Goal: Transaction & Acquisition: Purchase product/service

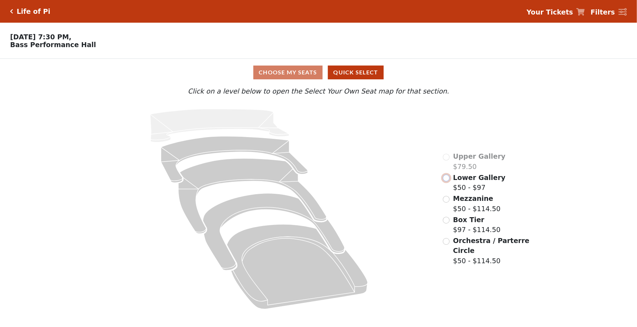
click at [447, 180] on input "radio" at bounding box center [446, 178] width 7 height 7
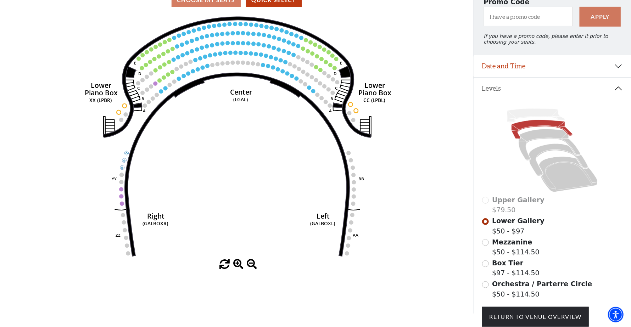
scroll to position [127, 0]
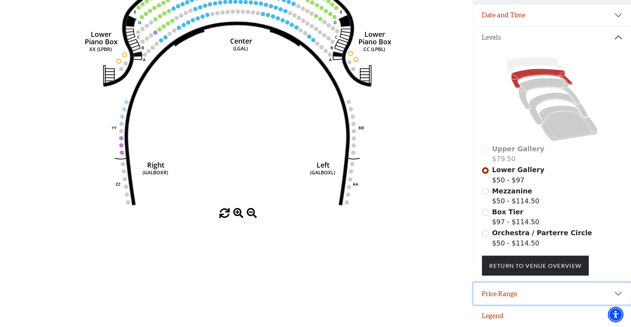
click at [545, 298] on button "Price Range" at bounding box center [553, 294] width 158 height 22
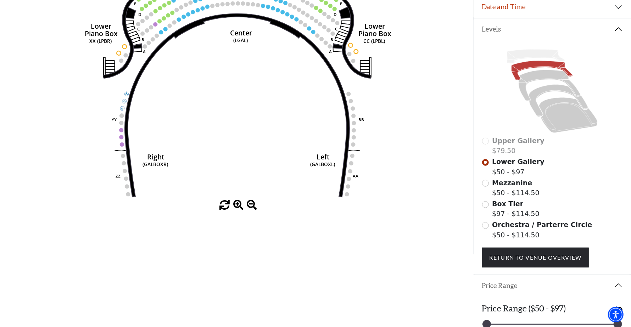
scroll to position [162, 0]
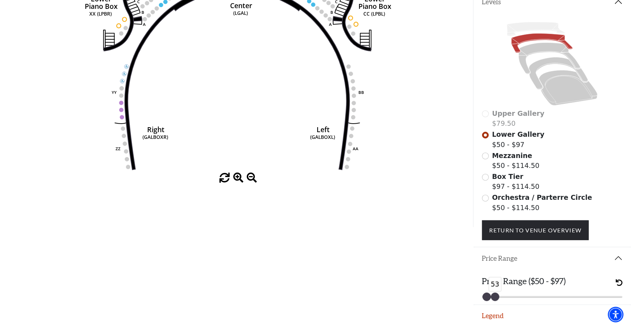
drag, startPoint x: 617, startPoint y: 299, endPoint x: 494, endPoint y: 297, distance: 122.8
click at [494, 297] on div at bounding box center [496, 297] width 8 height 8
drag, startPoint x: 494, startPoint y: 296, endPoint x: 509, endPoint y: 296, distance: 15.3
click at [509, 296] on div at bounding box center [510, 297] width 8 height 8
drag, startPoint x: 511, startPoint y: 297, endPoint x: 532, endPoint y: 292, distance: 21.8
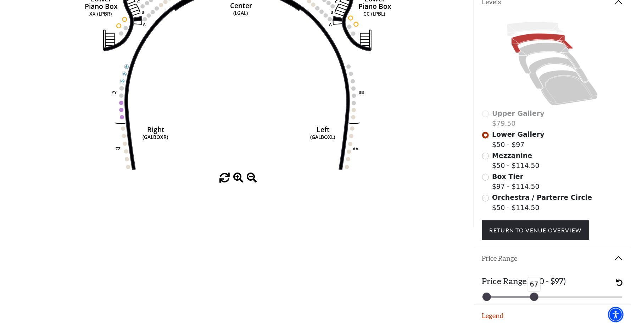
click at [535, 293] on div "67" at bounding box center [534, 297] width 9 height 9
drag, startPoint x: 535, startPoint y: 296, endPoint x: 548, endPoint y: 293, distance: 13.8
click at [545, 293] on div "69" at bounding box center [540, 297] width 9 height 9
drag, startPoint x: 548, startPoint y: 297, endPoint x: 596, endPoint y: 301, distance: 47.7
click at [596, 301] on div at bounding box center [596, 297] width 8 height 8
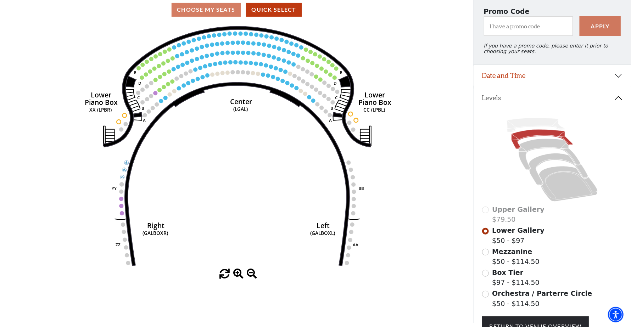
scroll to position [0, 0]
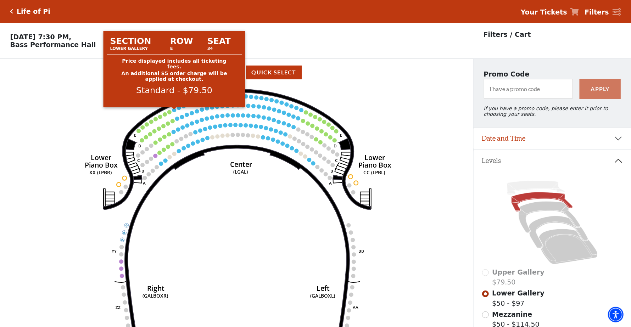
click at [175, 112] on circle at bounding box center [174, 110] width 4 height 4
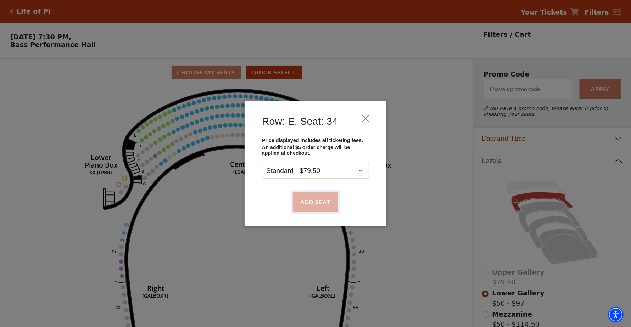
click at [314, 202] on button "Add Seat" at bounding box center [315, 202] width 45 height 20
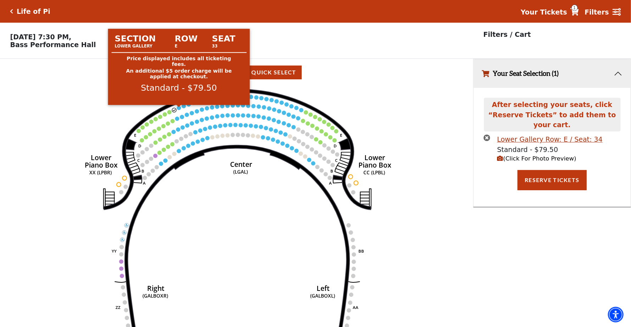
click at [178, 110] on circle at bounding box center [179, 108] width 4 height 4
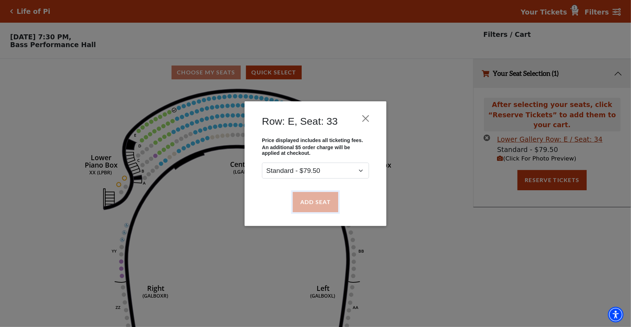
click at [302, 199] on button "Add Seat" at bounding box center [315, 202] width 45 height 20
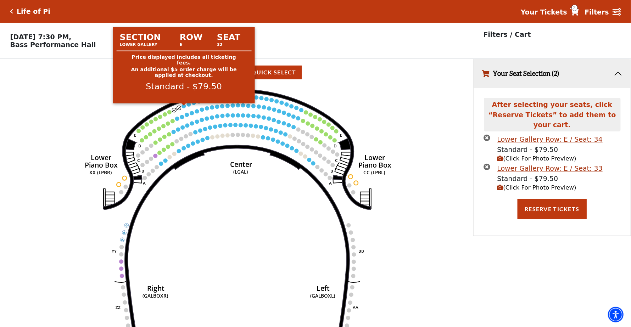
click at [182, 109] on circle at bounding box center [184, 106] width 4 height 4
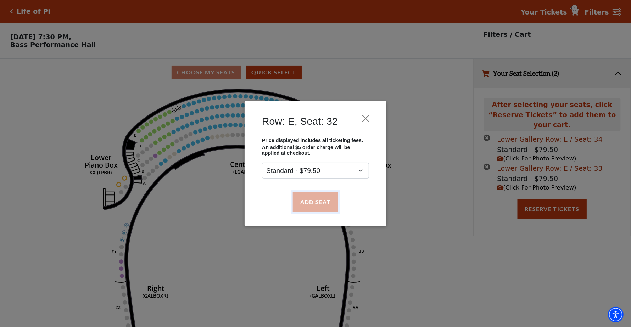
click at [300, 200] on button "Add Seat" at bounding box center [315, 202] width 45 height 20
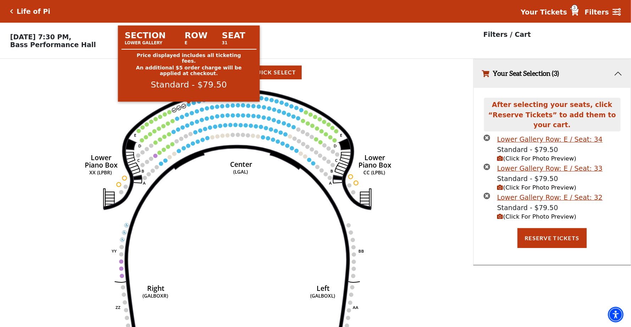
click at [188, 105] on circle at bounding box center [189, 105] width 4 height 4
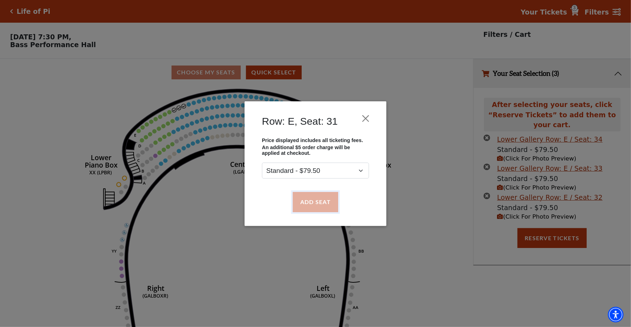
click at [309, 204] on button "Add Seat" at bounding box center [315, 202] width 45 height 20
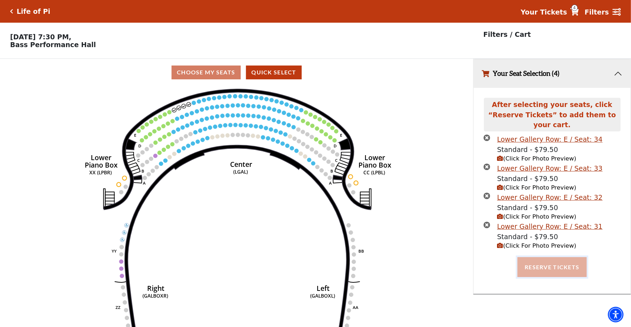
click at [543, 262] on button "Reserve Tickets" at bounding box center [552, 268] width 69 height 20
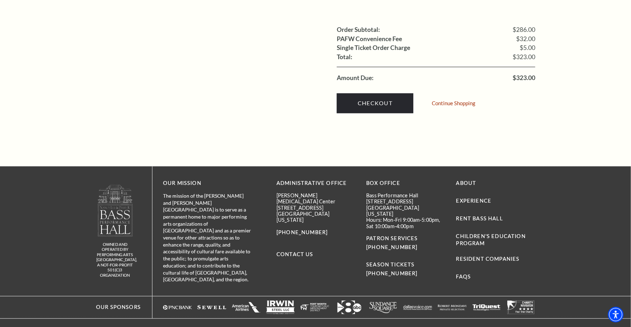
scroll to position [790, 0]
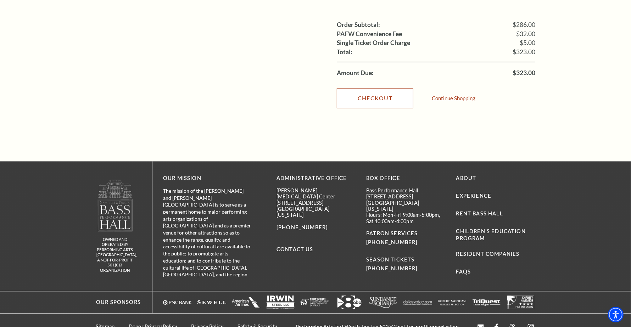
click at [366, 90] on link "Checkout" at bounding box center [375, 99] width 77 height 20
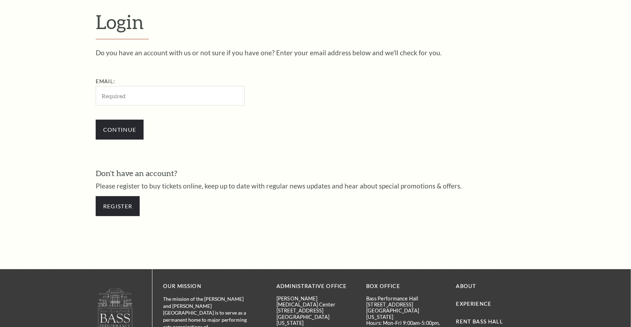
scroll to position [228, 0]
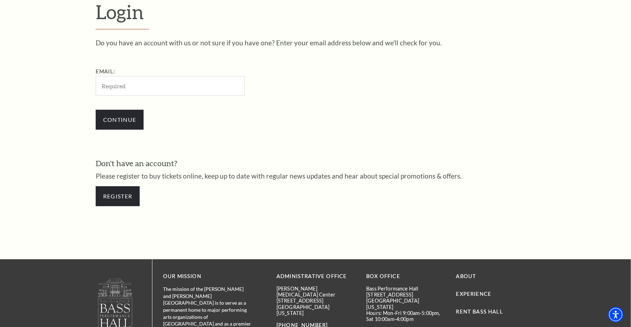
click at [133, 88] on input "Email:" at bounding box center [170, 86] width 149 height 20
drag, startPoint x: 232, startPoint y: 117, endPoint x: 208, endPoint y: 125, distance: 25.2
click at [232, 117] on div "Continue" at bounding box center [206, 120] width 220 height 34
click at [119, 197] on link "Register" at bounding box center [118, 197] width 44 height 20
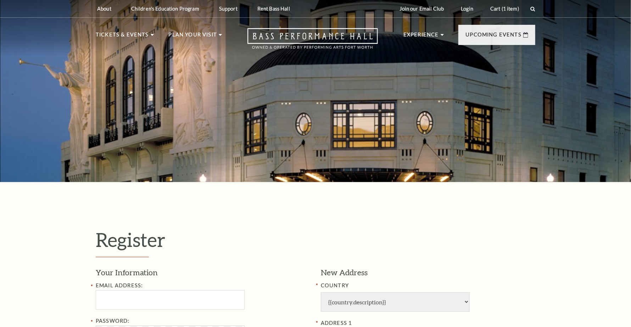
select select "1"
select select "TX"
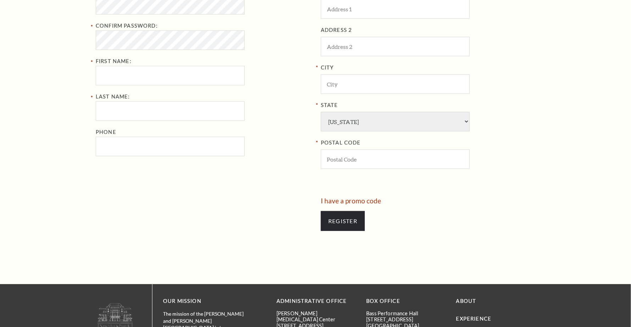
scroll to position [165, 0]
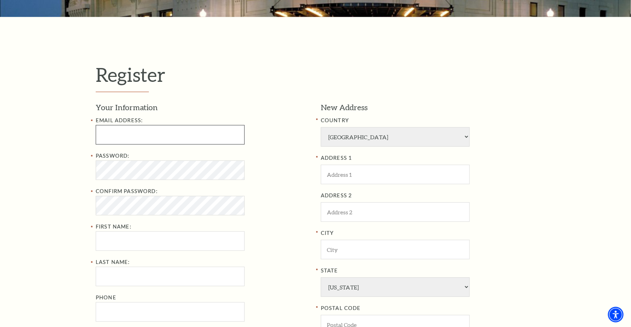
click at [124, 136] on input "Email Address:" at bounding box center [170, 135] width 149 height 20
type input "muixihuynh88@gmail.com"
type input "huynh"
type input "hoa"
type input "2175752181"
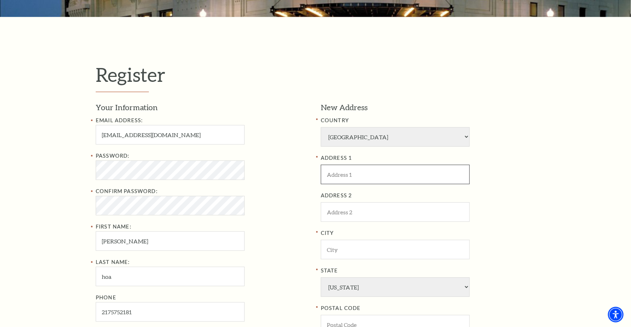
type input "Blue Gate Theater"
type input "Shipshewana"
select select "IN"
type input "46565"
type input "217-575-2181"
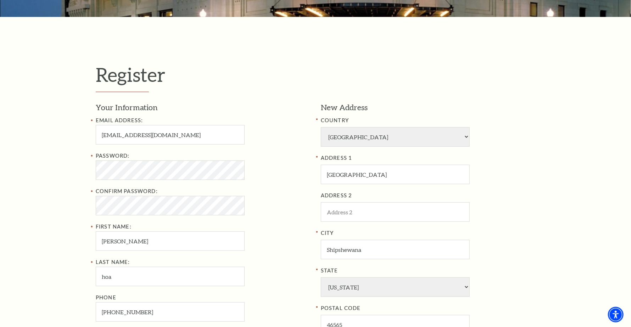
click at [142, 137] on input "muixihuynh88@gmail.com" at bounding box center [170, 135] width 149 height 20
type input "muixihuynh36@gmail.com"
click at [126, 160] on div "Password:" at bounding box center [203, 166] width 215 height 28
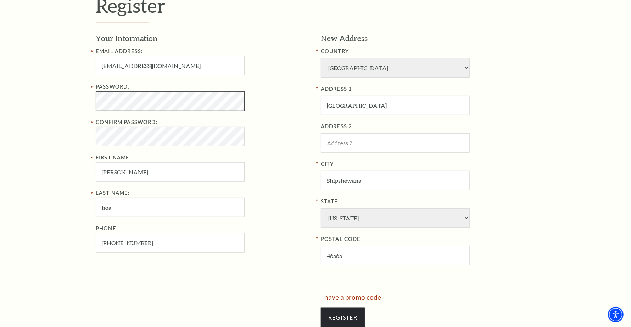
scroll to position [248, 0]
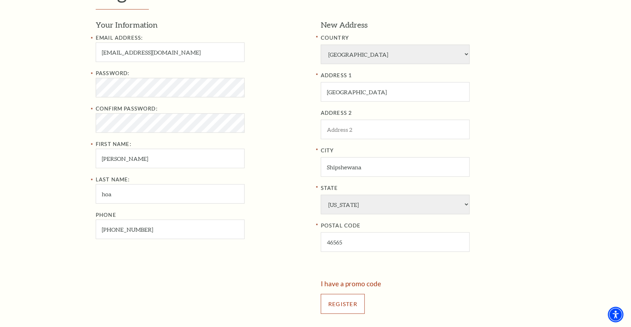
click at [327, 306] on input "Register" at bounding box center [343, 304] width 44 height 20
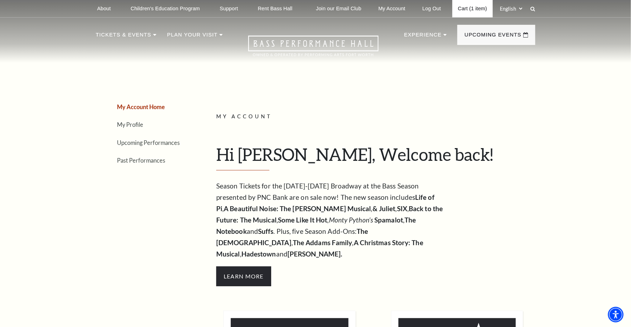
click at [471, 10] on link "Cart (1 item)" at bounding box center [473, 8] width 40 height 17
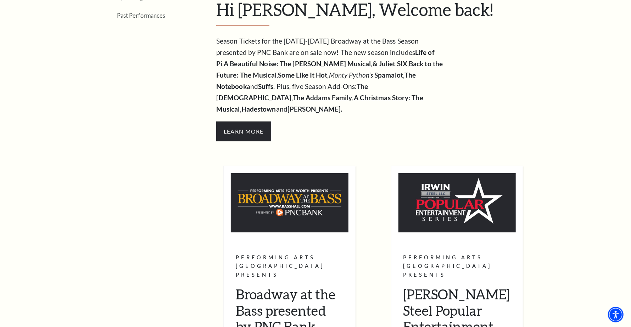
scroll to position [165, 0]
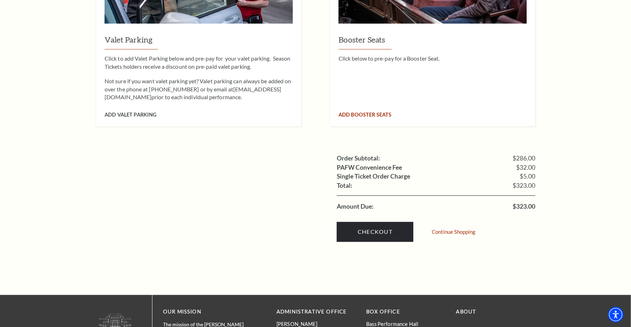
scroll to position [662, 0]
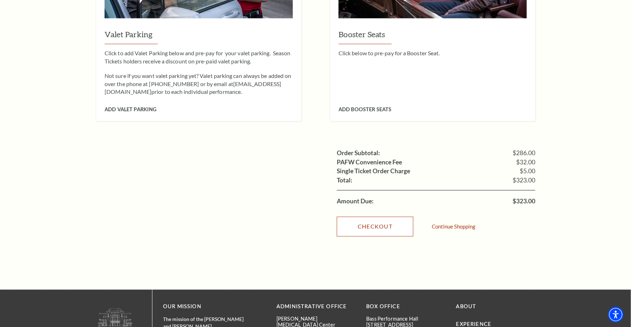
click at [378, 217] on link "Checkout" at bounding box center [375, 227] width 77 height 20
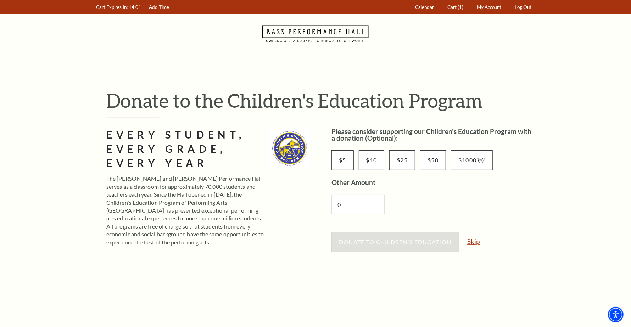
click at [479, 242] on link "Skip" at bounding box center [474, 241] width 12 height 7
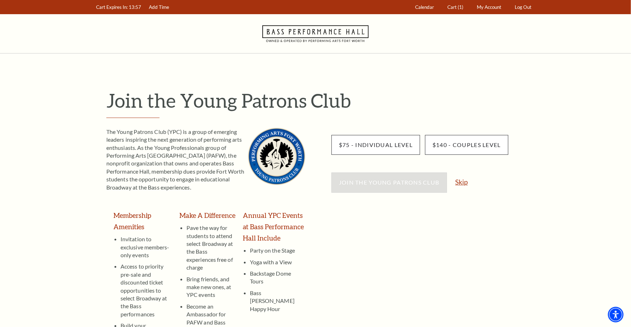
click at [461, 180] on link "Skip" at bounding box center [462, 182] width 12 height 7
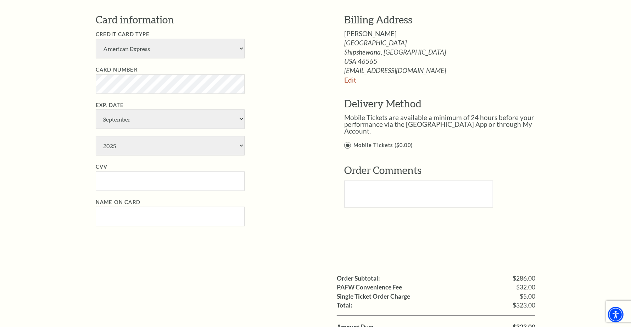
scroll to position [451, 0]
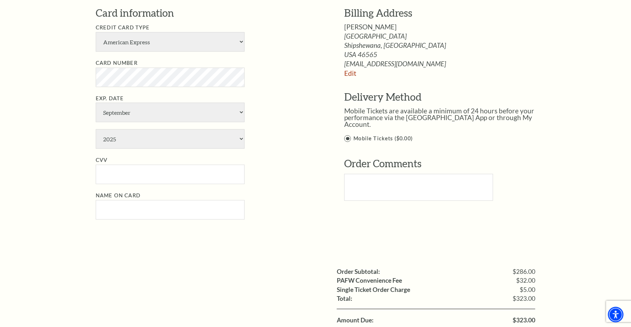
drag, startPoint x: 635, startPoint y: 122, endPoint x: 636, endPoint y: 205, distance: 82.7
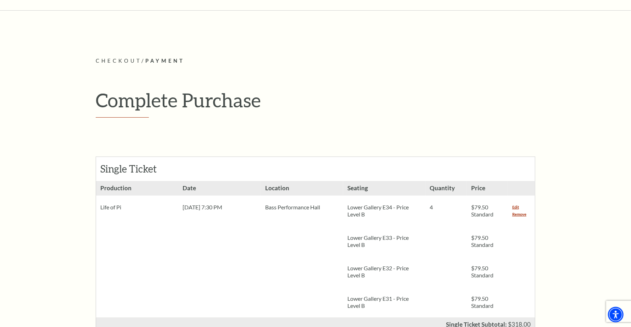
scroll to position [0, 0]
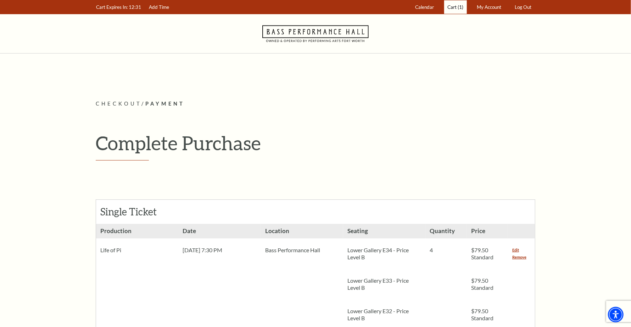
click at [457, 5] on span "Cart" at bounding box center [452, 7] width 9 height 6
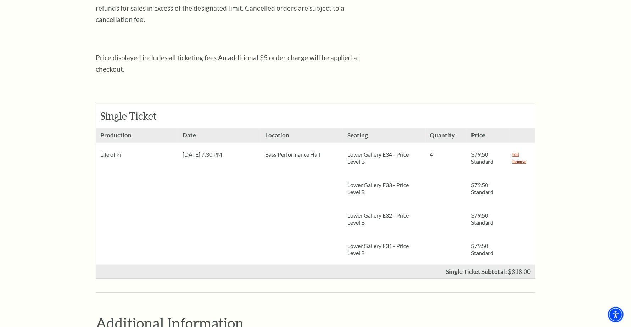
scroll to position [165, 0]
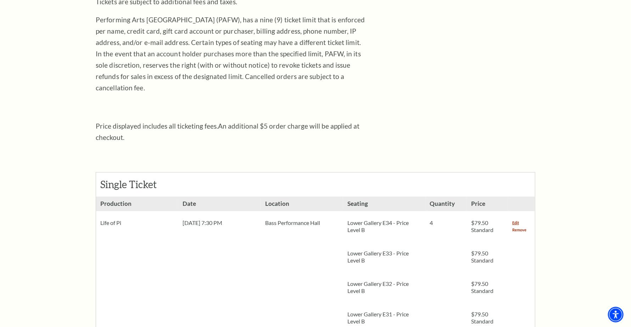
click at [523, 227] on link "Remove" at bounding box center [520, 230] width 14 height 7
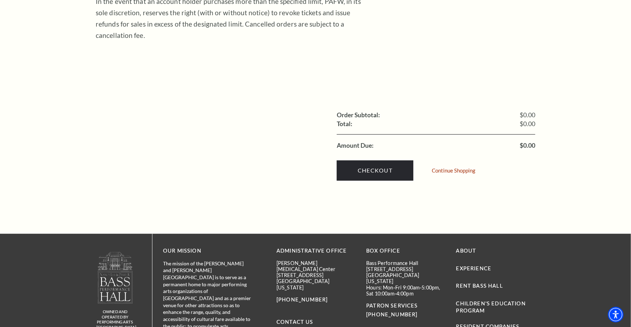
scroll to position [125, 0]
